Goal: Transaction & Acquisition: Book appointment/travel/reservation

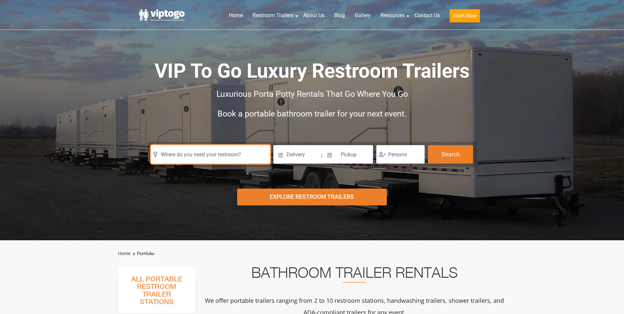
drag, startPoint x: 0, startPoint y: 0, endPoint x: 196, endPoint y: 155, distance: 249.9
click at [196, 155] on input "text" at bounding box center [210, 154] width 119 height 18
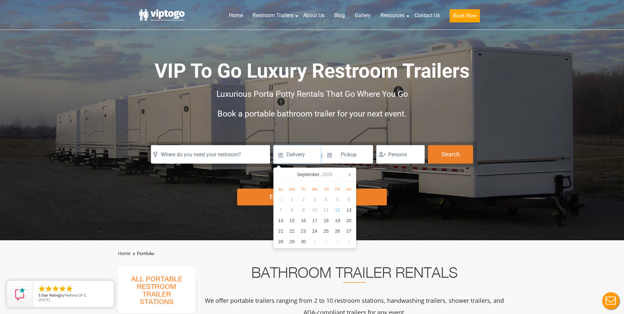
click at [280, 157] on input at bounding box center [296, 154] width 47 height 18
click at [351, 175] on icon at bounding box center [349, 174] width 11 height 11
click at [280, 174] on icon at bounding box center [280, 174] width 2 height 3
click at [328, 221] on div "16" at bounding box center [326, 220] width 12 height 11
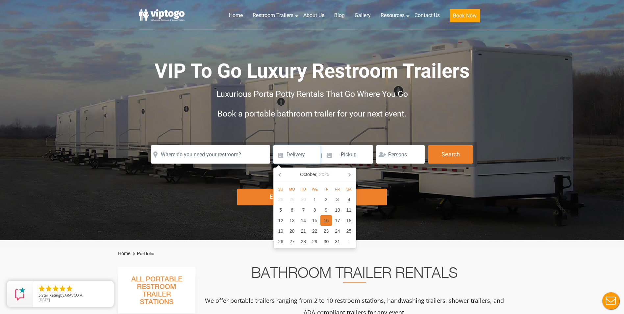
type input "[DATE]"
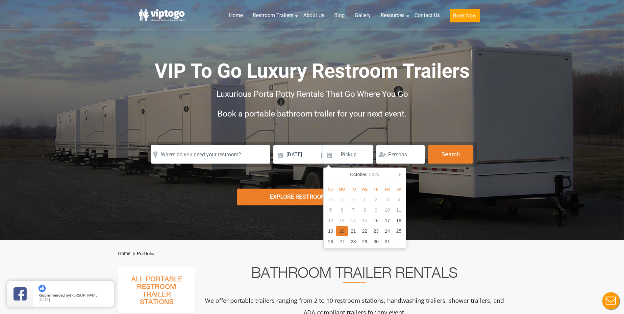
click at [344, 233] on div "20" at bounding box center [342, 231] width 12 height 11
type input "[DATE]"
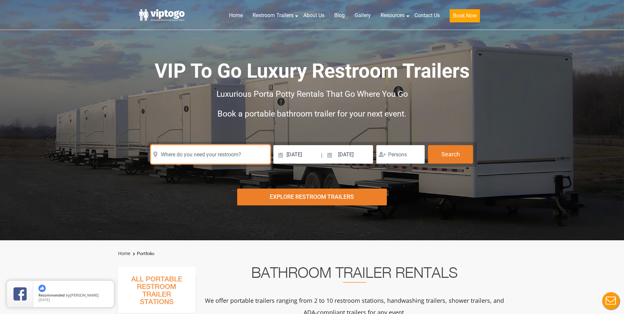
click at [238, 153] on input "text" at bounding box center [210, 154] width 119 height 18
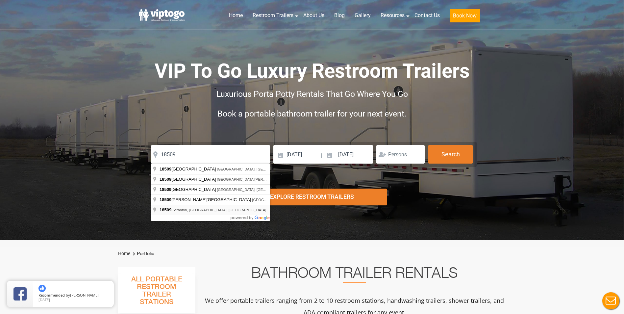
type input "Scranton, [GEOGRAPHIC_DATA] 18509, [GEOGRAPHIC_DATA]"
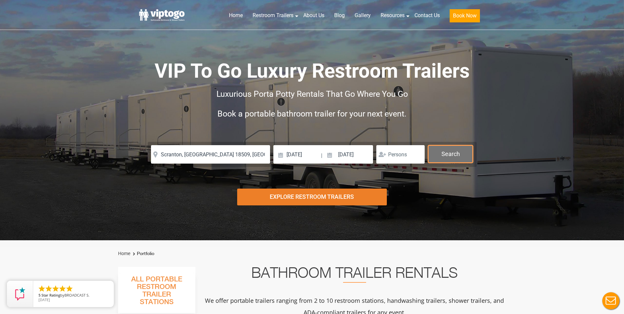
click at [452, 156] on button "Search" at bounding box center [450, 154] width 45 height 18
click at [457, 156] on button "Search" at bounding box center [450, 154] width 45 height 18
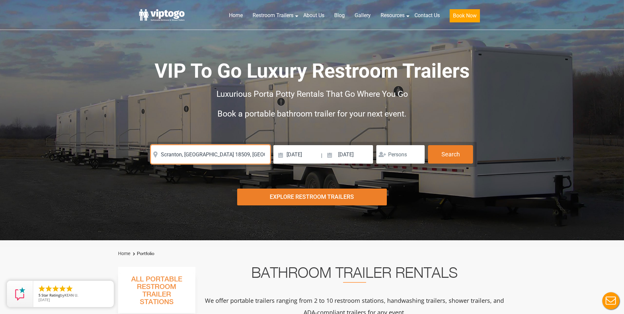
click at [200, 154] on input "Scranton, [GEOGRAPHIC_DATA] 18509, [GEOGRAPHIC_DATA]" at bounding box center [210, 154] width 119 height 18
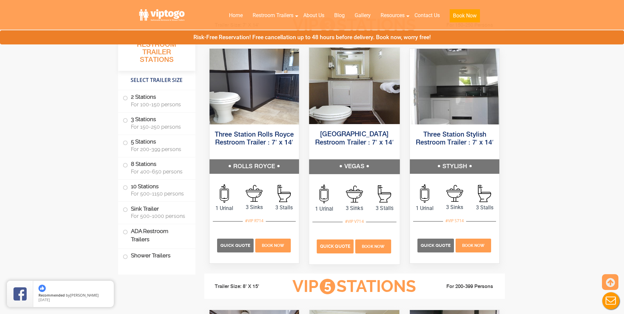
scroll to position [757, 0]
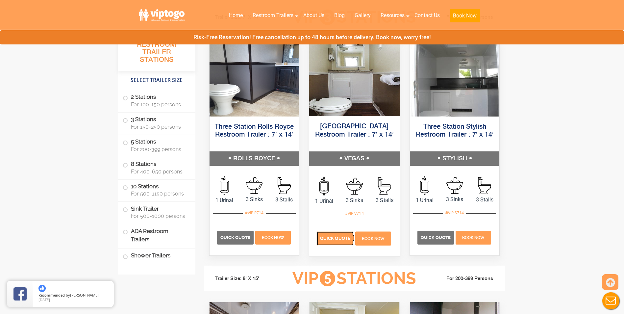
click at [342, 240] on span "Quick Quote" at bounding box center [335, 238] width 30 height 5
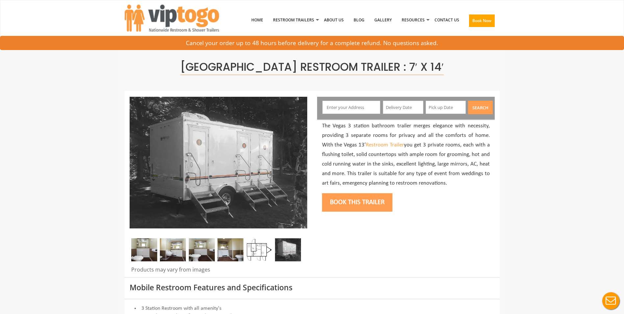
click at [347, 113] on input "text" at bounding box center [351, 107] width 58 height 13
paste input "18509 Read more at: [URL][DOMAIN_NAME]"
type input "Scranton, [GEOGRAPHIC_DATA] 18509, [GEOGRAPHIC_DATA]"
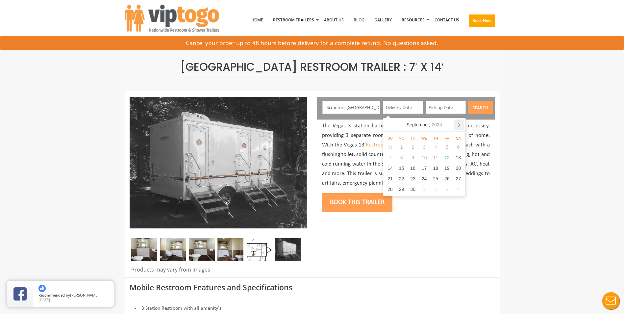
click at [459, 123] on icon at bounding box center [459, 124] width 11 height 11
click at [436, 169] on div "16" at bounding box center [436, 168] width 12 height 11
type input "[DATE]"
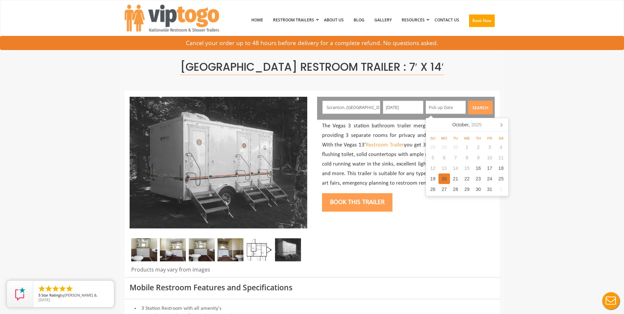
click at [447, 181] on div "20" at bounding box center [445, 178] width 12 height 11
type input "[DATE]"
click at [478, 114] on button "Search" at bounding box center [480, 107] width 25 height 13
